Goal: Navigation & Orientation: Find specific page/section

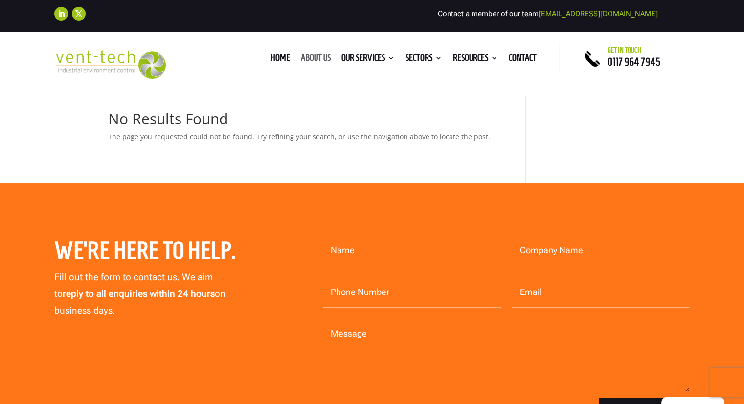
click at [303, 54] on link "About us" at bounding box center [316, 59] width 30 height 11
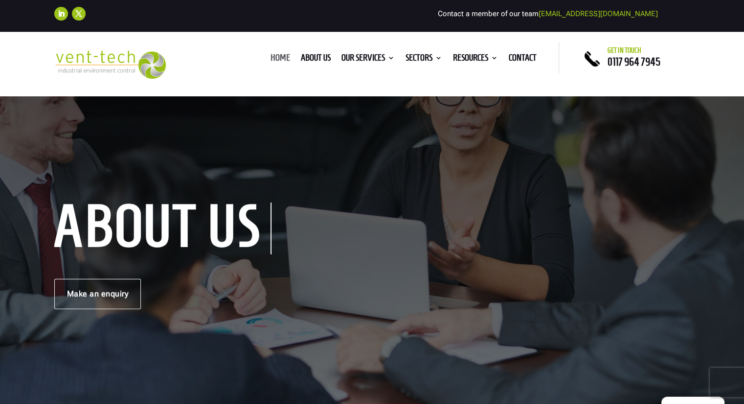
click at [274, 59] on link "Home" at bounding box center [280, 59] width 20 height 11
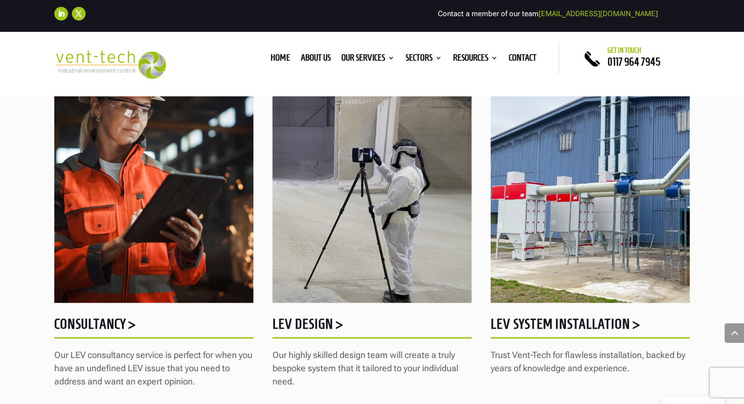
scroll to position [782, 0]
